Goal: Transaction & Acquisition: Purchase product/service

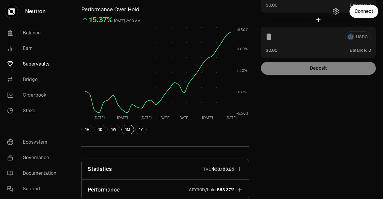
scroll to position [61, 0]
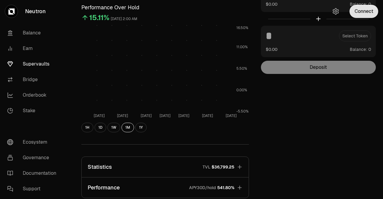
scroll to position [63, 0]
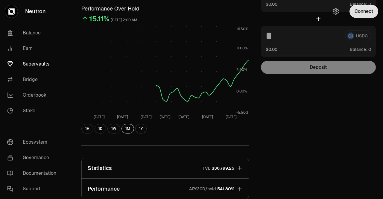
click at [360, 10] on button "Connect" at bounding box center [364, 11] width 29 height 13
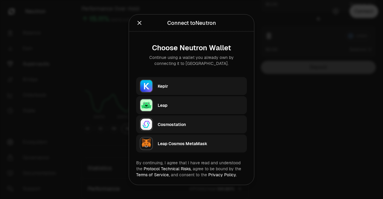
click at [225, 91] on div "Keplr" at bounding box center [202, 86] width 89 height 14
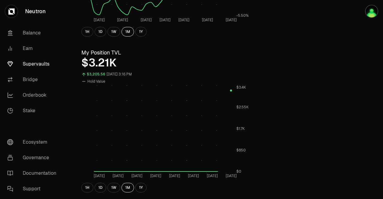
scroll to position [185, 0]
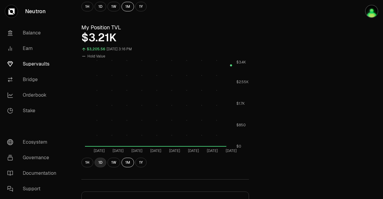
click at [97, 163] on button "1D" at bounding box center [101, 163] width 12 height 10
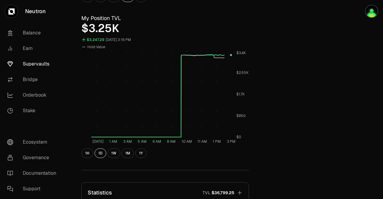
scroll to position [187, 0]
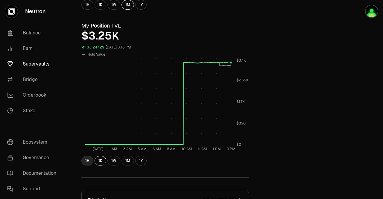
click at [88, 160] on button "1H" at bounding box center [87, 161] width 12 height 10
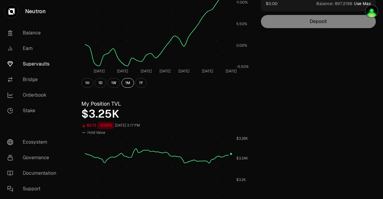
scroll to position [0, 0]
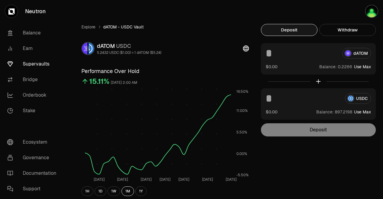
click at [361, 113] on button "Use Max" at bounding box center [362, 112] width 17 height 6
type input "**********"
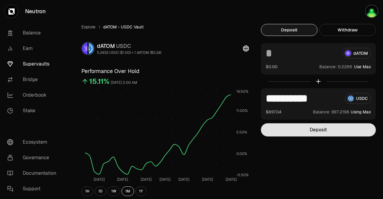
click at [335, 129] on button "Deposit" at bounding box center [318, 129] width 115 height 13
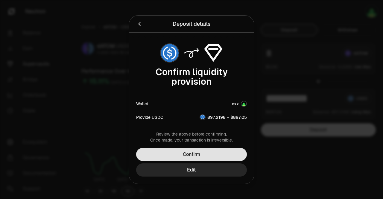
click at [231, 152] on button "Confirm" at bounding box center [191, 154] width 111 height 13
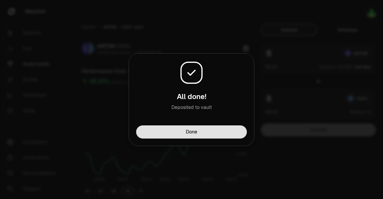
click at [220, 128] on button "Done" at bounding box center [191, 131] width 111 height 13
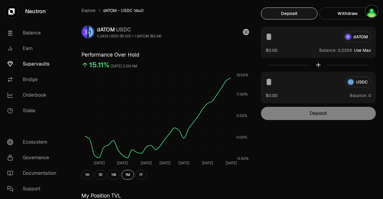
scroll to position [17, 0]
